Goal: Download file/media

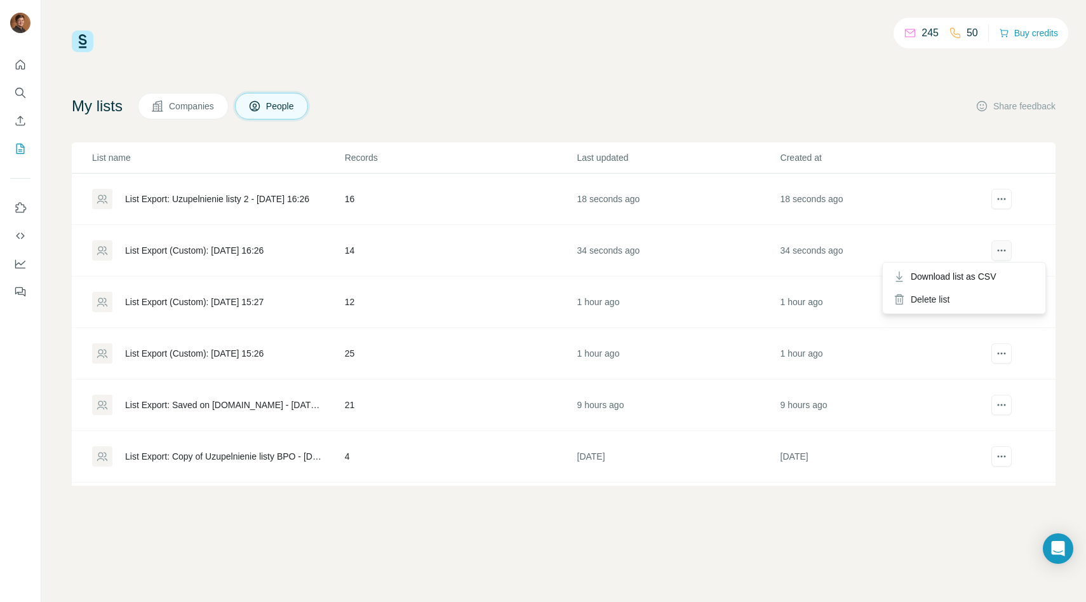
click at [998, 247] on icon "actions" at bounding box center [1002, 250] width 13 height 13
click at [982, 267] on div "Download list as CSV" at bounding box center [965, 276] width 158 height 23
click at [992, 198] on button "actions" at bounding box center [1002, 199] width 20 height 20
click at [970, 223] on span "Download list as CSV" at bounding box center [954, 225] width 86 height 13
click at [235, 255] on div "List Export (Custom): [DATE] 16:26" at bounding box center [194, 250] width 139 height 13
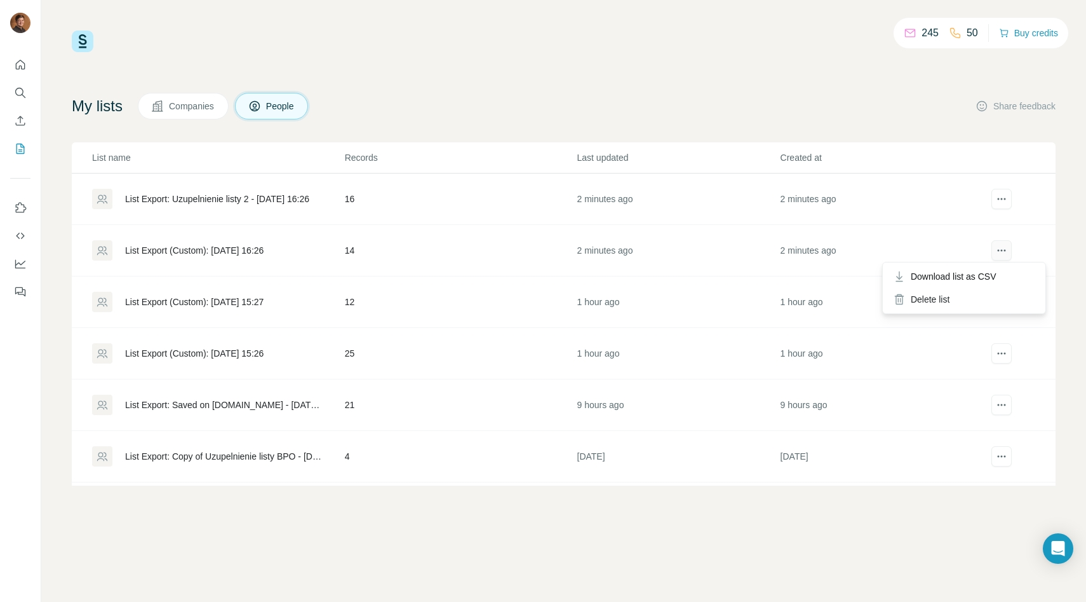
click at [1008, 249] on button "actions" at bounding box center [1002, 250] width 20 height 20
click at [986, 281] on span "Download list as CSV" at bounding box center [954, 276] width 86 height 13
click at [240, 240] on td "List Export (Custom): [DATE] 16:26" at bounding box center [208, 250] width 273 height 51
click at [245, 202] on div "List Export: Uzupelnienie listy 2 - [DATE] 16:26" at bounding box center [217, 199] width 184 height 13
